Goal: Task Accomplishment & Management: Manage account settings

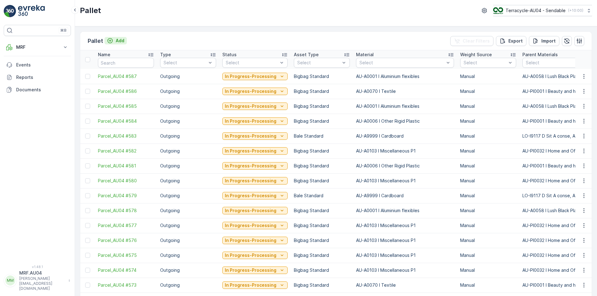
click at [114, 40] on div "Add" at bounding box center [115, 41] width 17 height 6
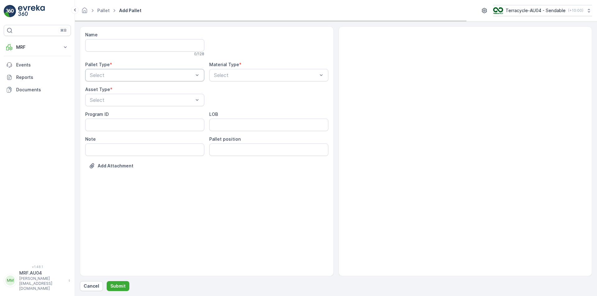
click at [130, 73] on div at bounding box center [141, 75] width 105 height 6
click at [122, 104] on div "Outgoing" at bounding box center [144, 101] width 119 height 11
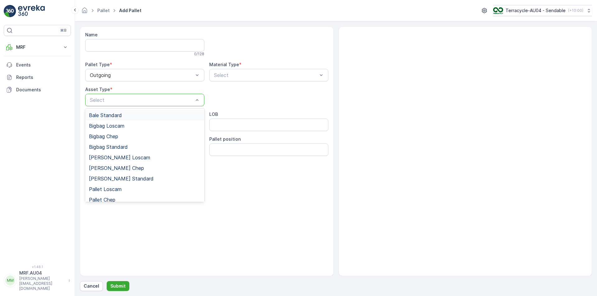
click at [128, 117] on div "Bale Standard" at bounding box center [145, 116] width 112 height 6
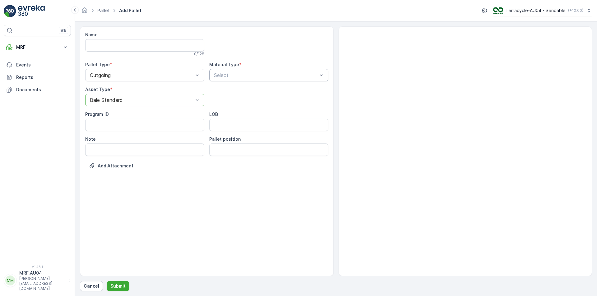
click at [241, 76] on div at bounding box center [265, 75] width 105 height 6
type input "CARD"
click at [242, 88] on span "AU-A9999 I Cardboard" at bounding box center [240, 91] width 54 height 6
click at [114, 285] on p "Submit" at bounding box center [117, 286] width 15 height 6
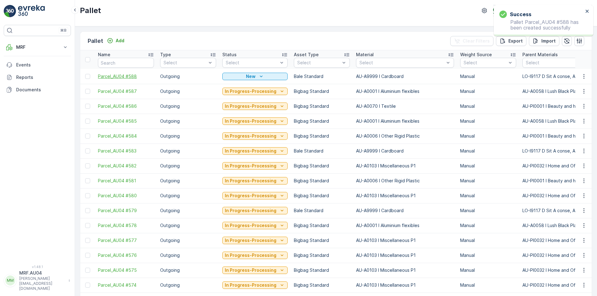
click at [131, 78] on span "Parcel_AU04 #588" at bounding box center [126, 76] width 56 height 6
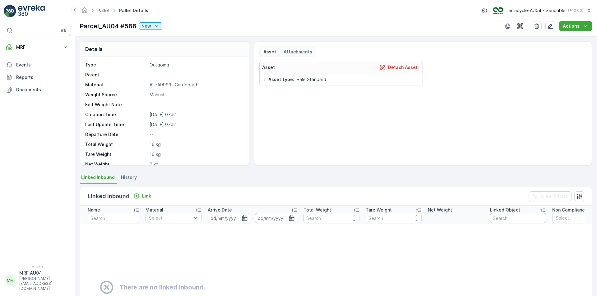
click at [126, 26] on p "Parcel_AU04 #588" at bounding box center [108, 25] width 57 height 9
copy p "Parcel_AU04 #588"
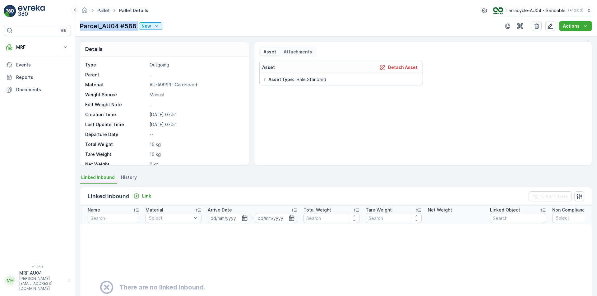
click at [102, 12] on link "Pallet" at bounding box center [103, 10] width 12 height 5
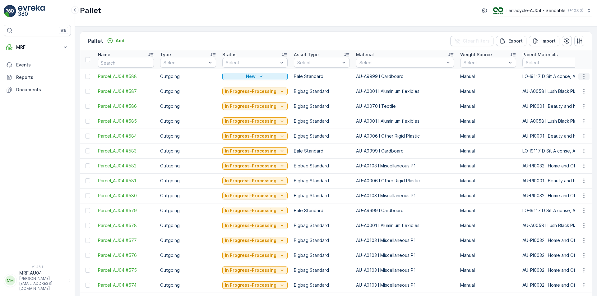
click at [583, 76] on icon "button" at bounding box center [584, 76] width 6 height 6
click at [575, 95] on span "Edit Pallet" at bounding box center [569, 94] width 21 height 6
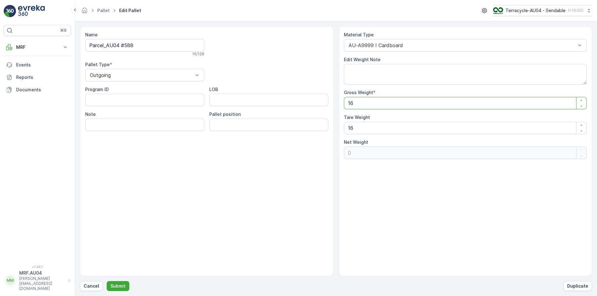
drag, startPoint x: 355, startPoint y: 107, endPoint x: 239, endPoint y: 97, distance: 115.8
click at [240, 97] on div "Name Parcel_AU04 #588 16 / 128 Pallet Type * Outgoing Program ID LOB Note Palle…" at bounding box center [336, 151] width 512 height 250
type Weight "6"
type Weight "-10"
type Weight "60"
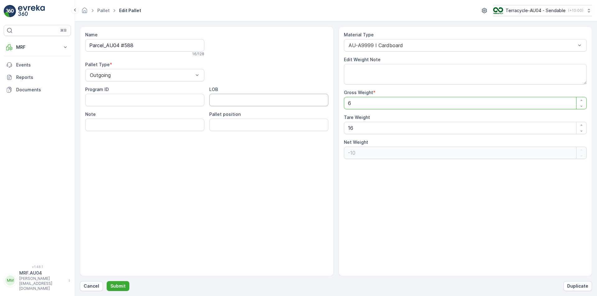
type Weight "44"
type Weight "60.4"
type Weight "44.4"
type Weight "60.4"
drag, startPoint x: 366, startPoint y: 133, endPoint x: 161, endPoint y: 189, distance: 211.9
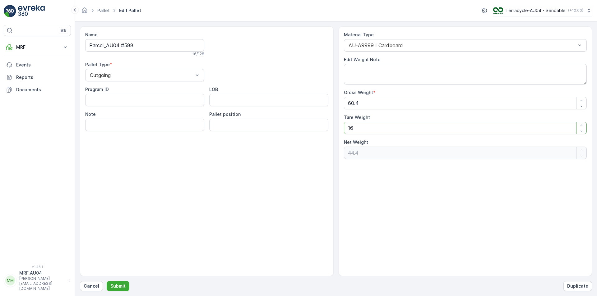
click at [199, 177] on div "Name Parcel_AU04 #588 16 / 128 Pallet Type * Outgoing Program ID LOB Note Palle…" at bounding box center [336, 151] width 512 height 250
type Weight "6"
type Weight "54.4"
type Weight "60"
type Weight "0.4"
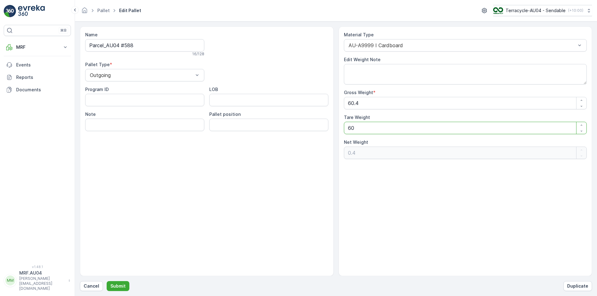
type Weight "60.4"
type Weight "0"
type Weight "60.4"
click at [157, 266] on div "Name Parcel_AU04 #588 16 / 128 Pallet Type * Outgoing Program ID LOB Note Palle…" at bounding box center [207, 151] width 254 height 250
click at [121, 288] on p "Submit" at bounding box center [117, 286] width 15 height 6
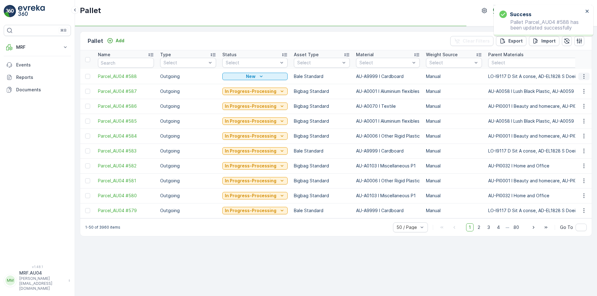
click at [585, 78] on icon "button" at bounding box center [584, 76] width 6 height 6
click at [575, 121] on span "Print QR" at bounding box center [567, 121] width 17 height 6
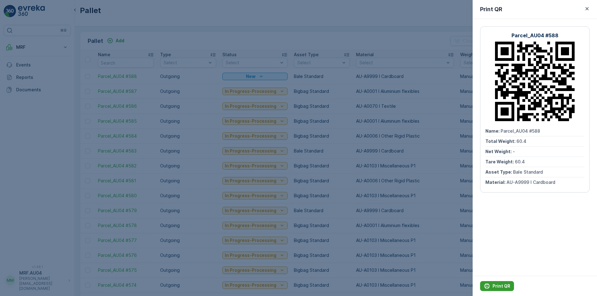
click at [503, 288] on p "Print QR" at bounding box center [502, 286] width 18 height 6
click at [226, 36] on div at bounding box center [298, 148] width 597 height 296
